Goal: Check status: Check status

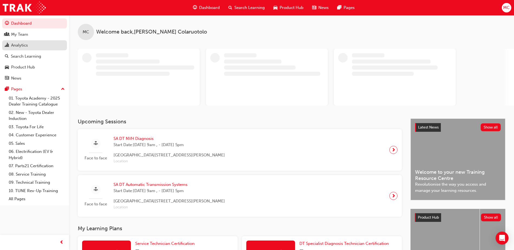
click at [10, 43] on div "Analytics" at bounding box center [34, 45] width 59 height 7
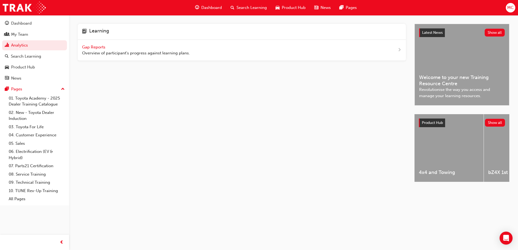
click at [90, 46] on span "Gap Reports" at bounding box center [94, 47] width 24 height 5
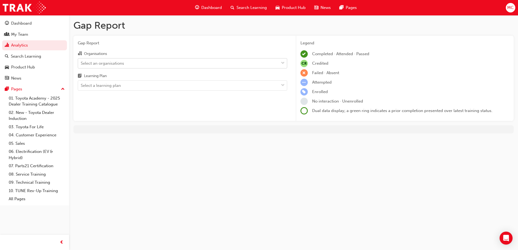
click at [128, 64] on div "Select an organisations" at bounding box center [178, 63] width 201 height 9
click at [81, 64] on input "Organisations Select an organisations" at bounding box center [81, 63] width 1 height 5
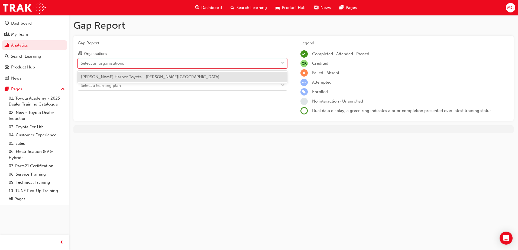
click at [141, 76] on span "[PERSON_NAME] Harbor Toyota - [PERSON_NAME][GEOGRAPHIC_DATA]" at bounding box center [150, 77] width 138 height 5
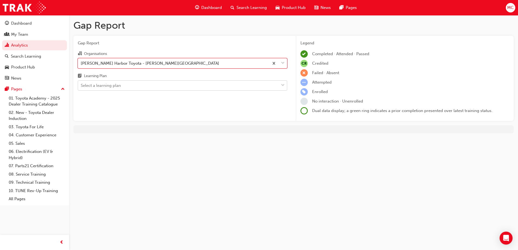
click at [139, 83] on div "Select a learning plan" at bounding box center [178, 85] width 201 height 9
click at [81, 83] on input "Learning Plan Select a learning plan" at bounding box center [81, 85] width 1 height 5
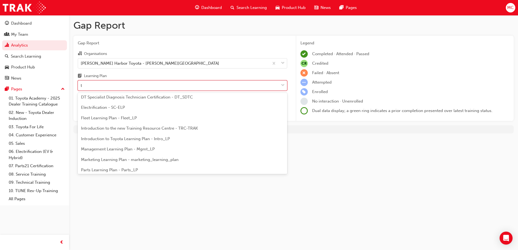
scroll to position [33, 0]
type input "tf"
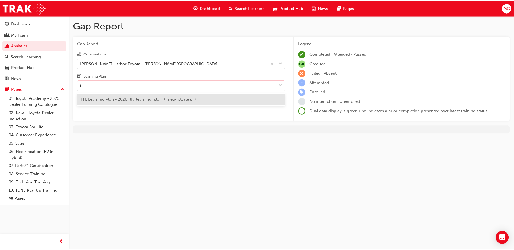
scroll to position [0, 0]
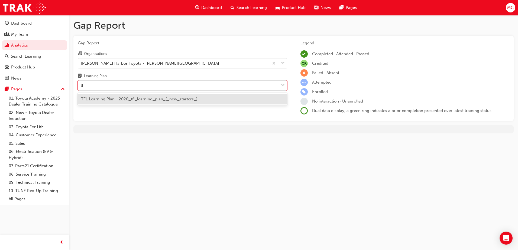
click at [149, 98] on span "TFL Learning Plan - 2020_tfl_learning_plan_(_new_starters_)" at bounding box center [139, 99] width 117 height 5
